Goal: Task Accomplishment & Management: Manage account settings

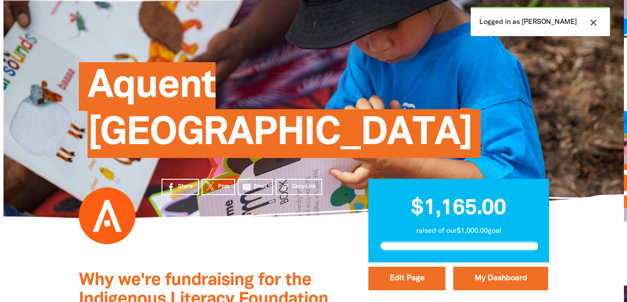
scroll to position [58, 0]
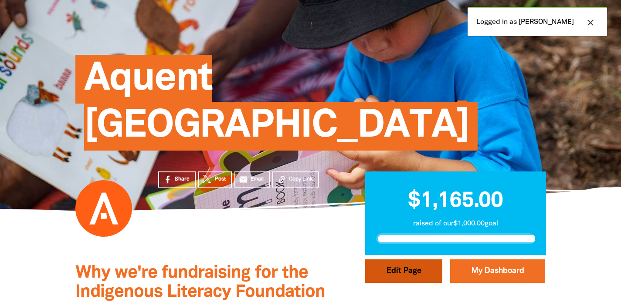
click at [398, 260] on button "Edit Page" at bounding box center [403, 272] width 77 height 24
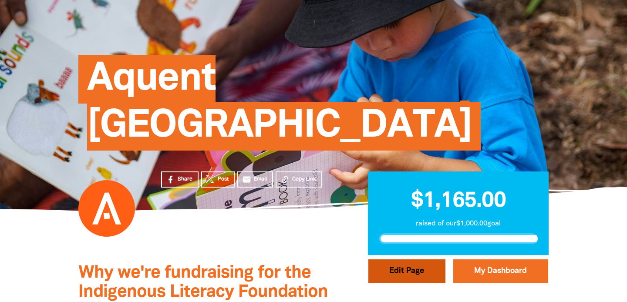
select select "Yes"
select select "Event"
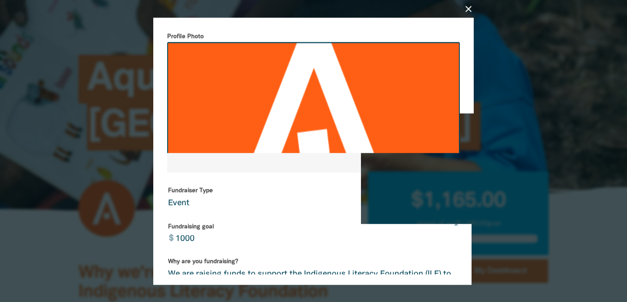
scroll to position [247, 0]
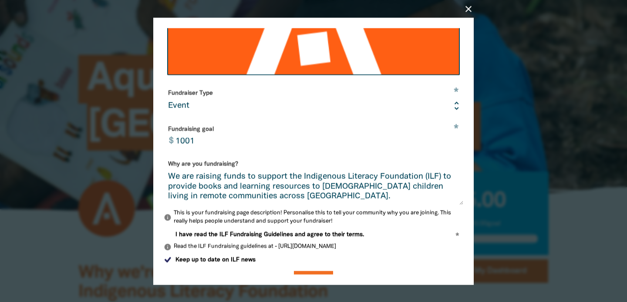
click at [448, 138] on input "1001" at bounding box center [317, 135] width 293 height 27
click at [448, 138] on input "1002" at bounding box center [317, 135] width 293 height 27
click at [190, 141] on input "1002" at bounding box center [317, 135] width 293 height 27
type input "1500"
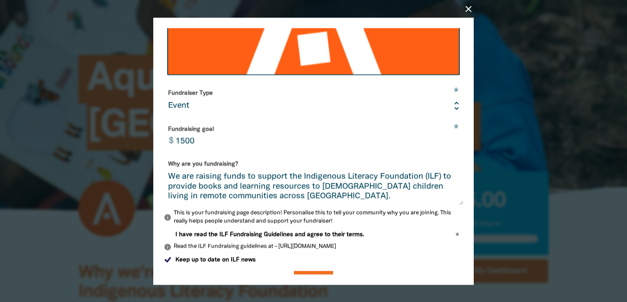
click at [303, 184] on textarea "We are raising funds to support the Indigenous Literacy Foundation (ILF) to pro…" at bounding box center [314, 189] width 300 height 33
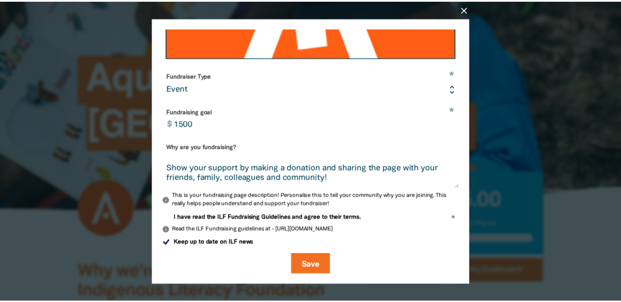
scroll to position [268, 0]
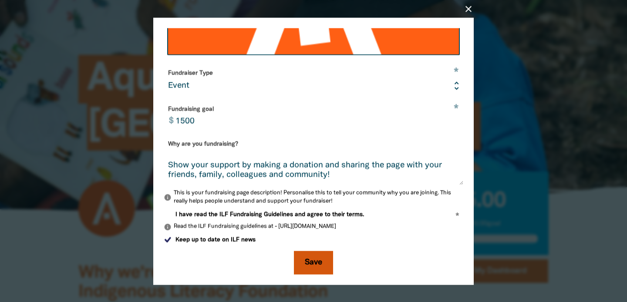
click at [316, 260] on button "Save" at bounding box center [313, 263] width 39 height 24
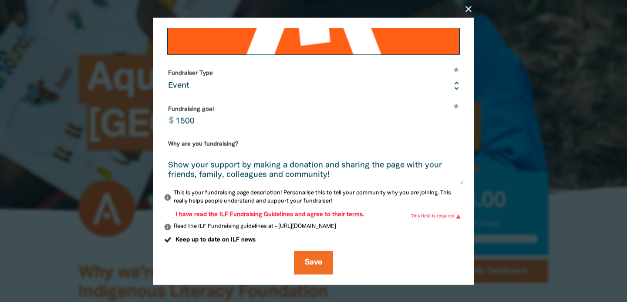
click at [176, 197] on p "info This is your fundraising page description! Personalise this to tell your c…" at bounding box center [314, 197] width 300 height 17
click at [220, 197] on p "info This is your fundraising page description! Personalise this to tell your c…" at bounding box center [314, 197] width 300 height 17
click at [169, 213] on input "I have read the ILF Fundraising Guidelines and agree to their terms." at bounding box center [168, 214] width 8 height 8
checkbox input "true"
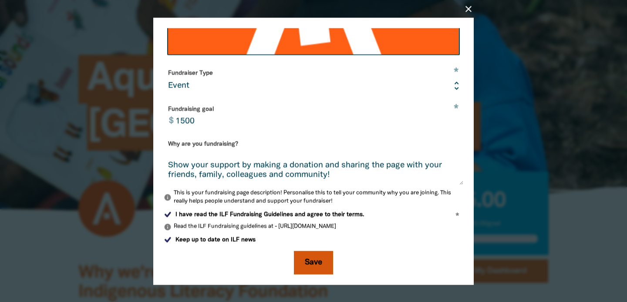
click at [321, 263] on button "Save" at bounding box center [313, 263] width 39 height 24
